Goal: Transaction & Acquisition: Purchase product/service

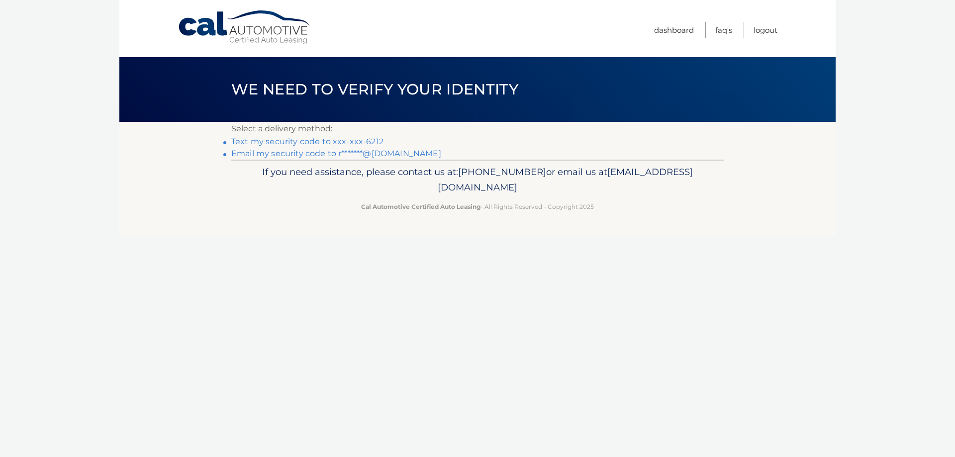
click at [344, 144] on link "Text my security code to xxx-xxx-6212" at bounding box center [307, 141] width 152 height 9
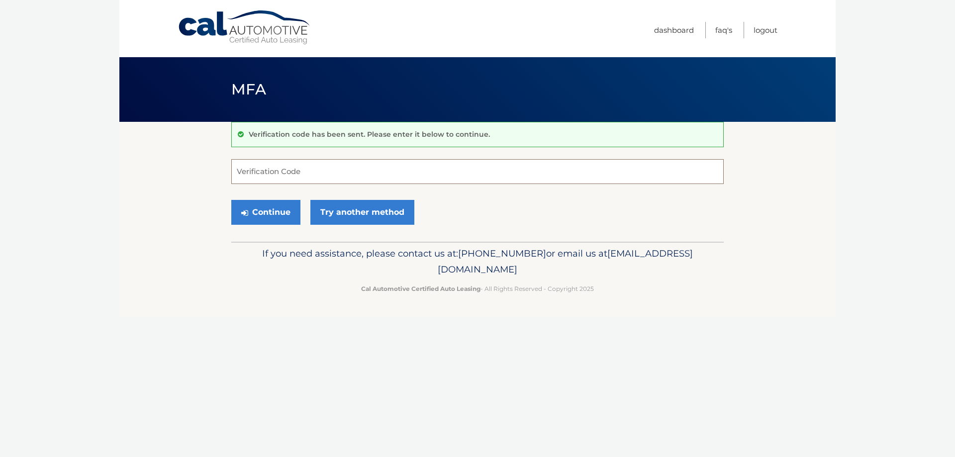
click at [266, 171] on input "Verification Code" at bounding box center [477, 171] width 492 height 25
type input "585589"
drag, startPoint x: 282, startPoint y: 212, endPoint x: 287, endPoint y: 217, distance: 6.7
click at [282, 212] on button "Continue" at bounding box center [265, 212] width 69 height 25
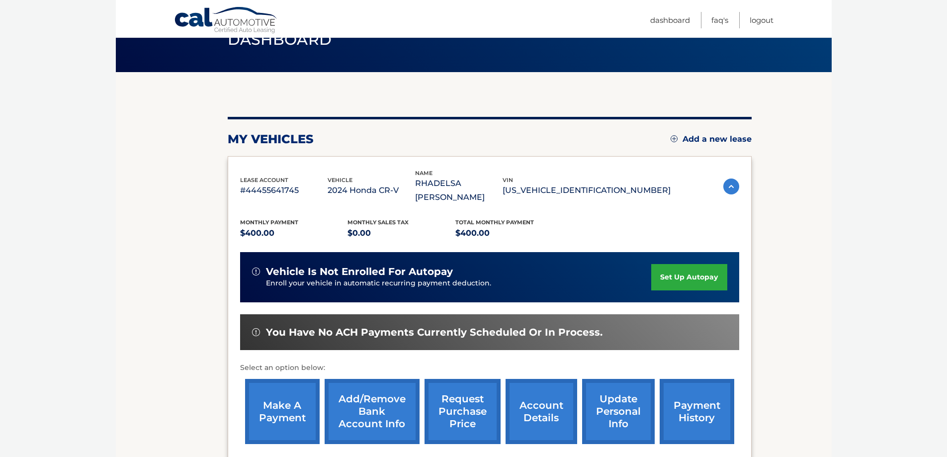
scroll to position [146, 0]
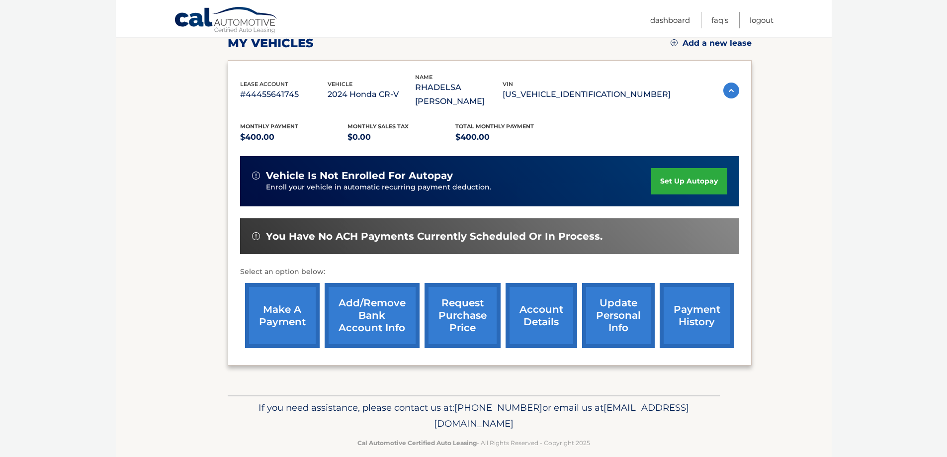
click at [264, 311] on link "make a payment" at bounding box center [282, 315] width 75 height 65
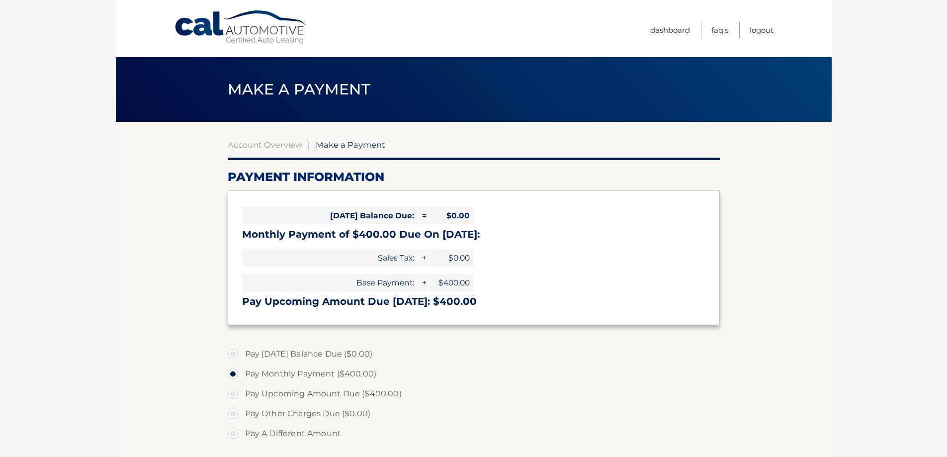
select select "YjZmNDljMWQtOTM2OC00YjE0LWJiZWEtMjlhMTFkOTM3YWJl"
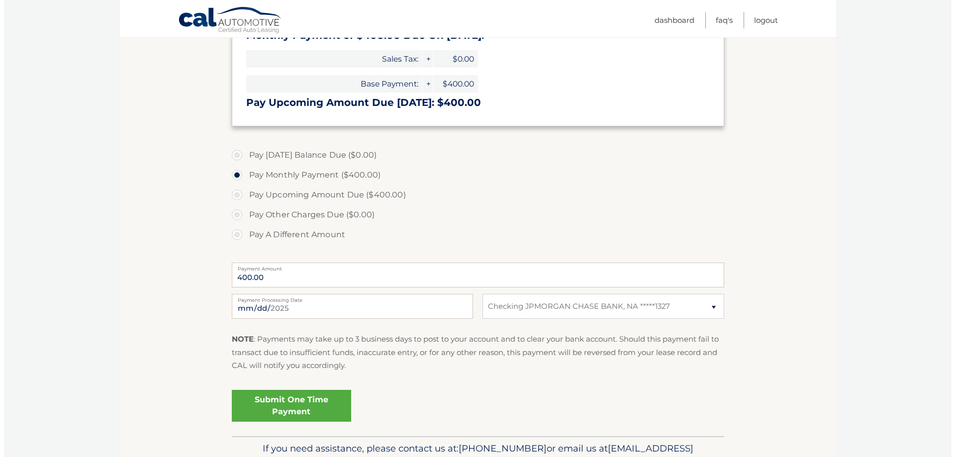
scroll to position [249, 0]
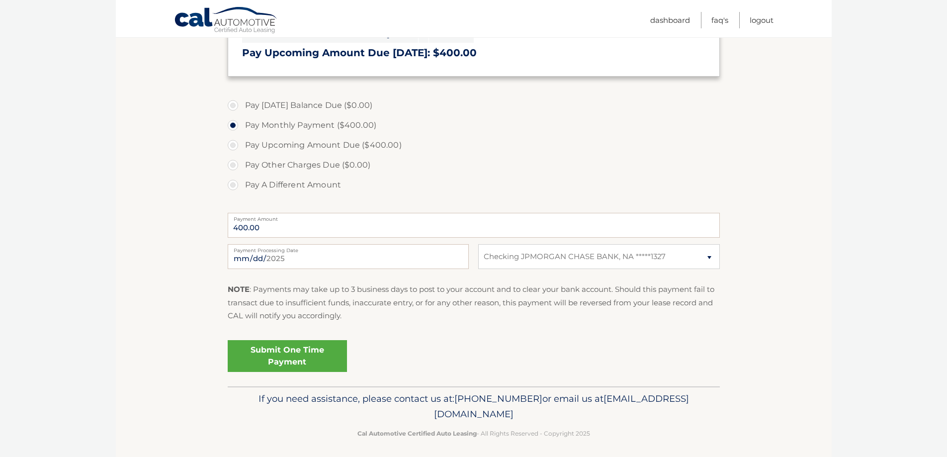
click at [307, 359] on link "Submit One Time Payment" at bounding box center [287, 356] width 119 height 32
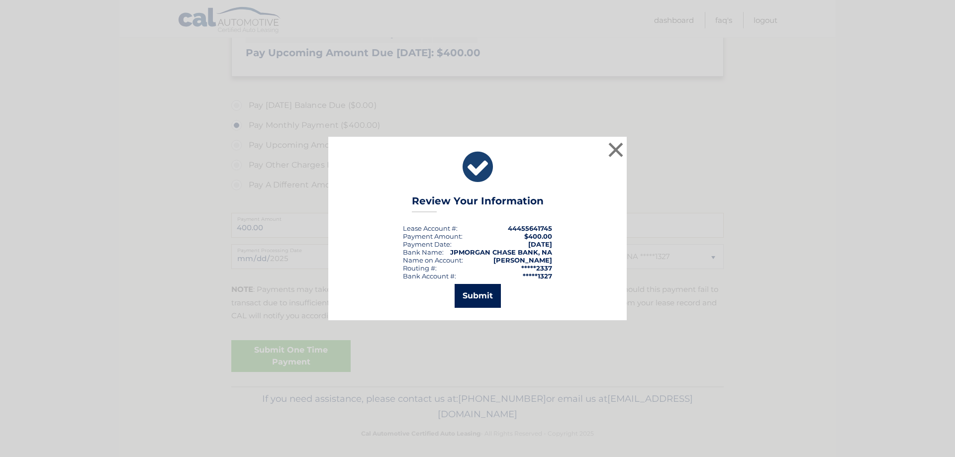
click at [467, 297] on button "Submit" at bounding box center [477, 296] width 46 height 24
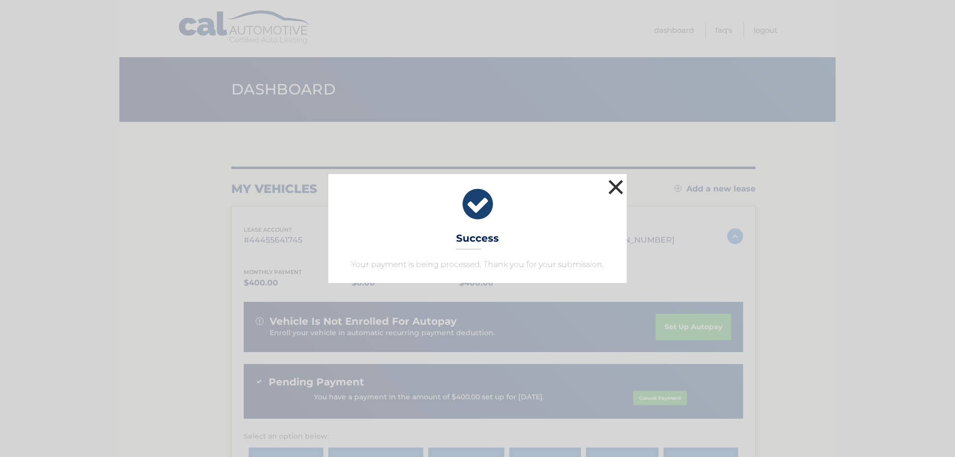
click at [613, 189] on button "×" at bounding box center [616, 187] width 20 height 20
